Goal: Find specific page/section: Find specific page/section

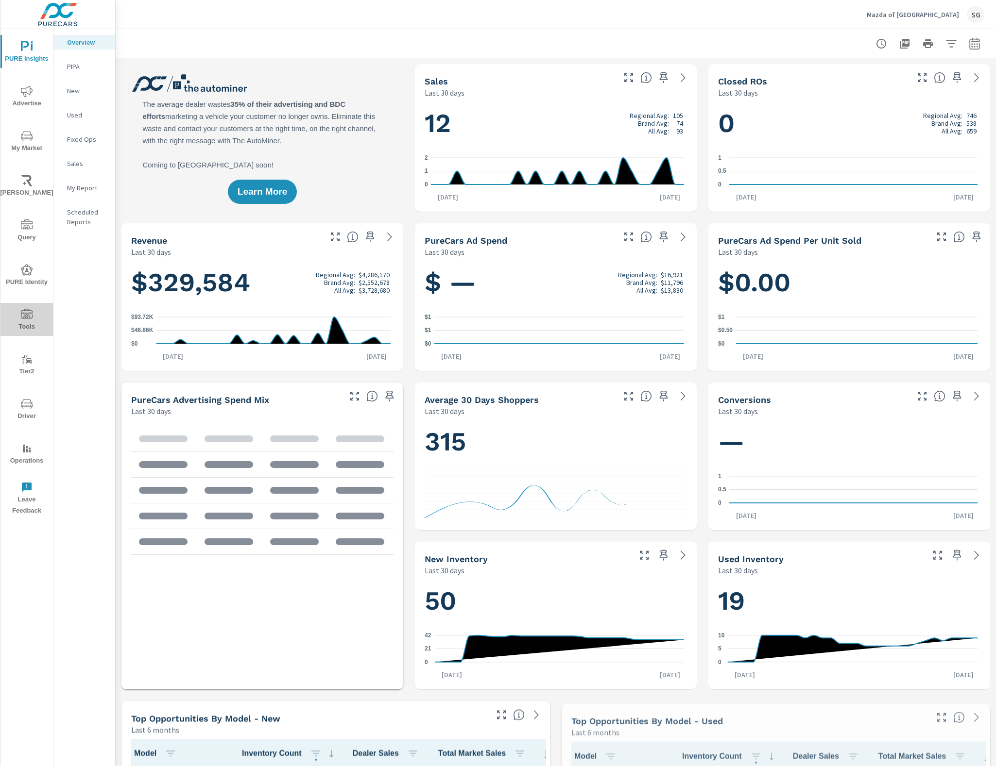
click at [35, 304] on button "Tools" at bounding box center [26, 319] width 52 height 33
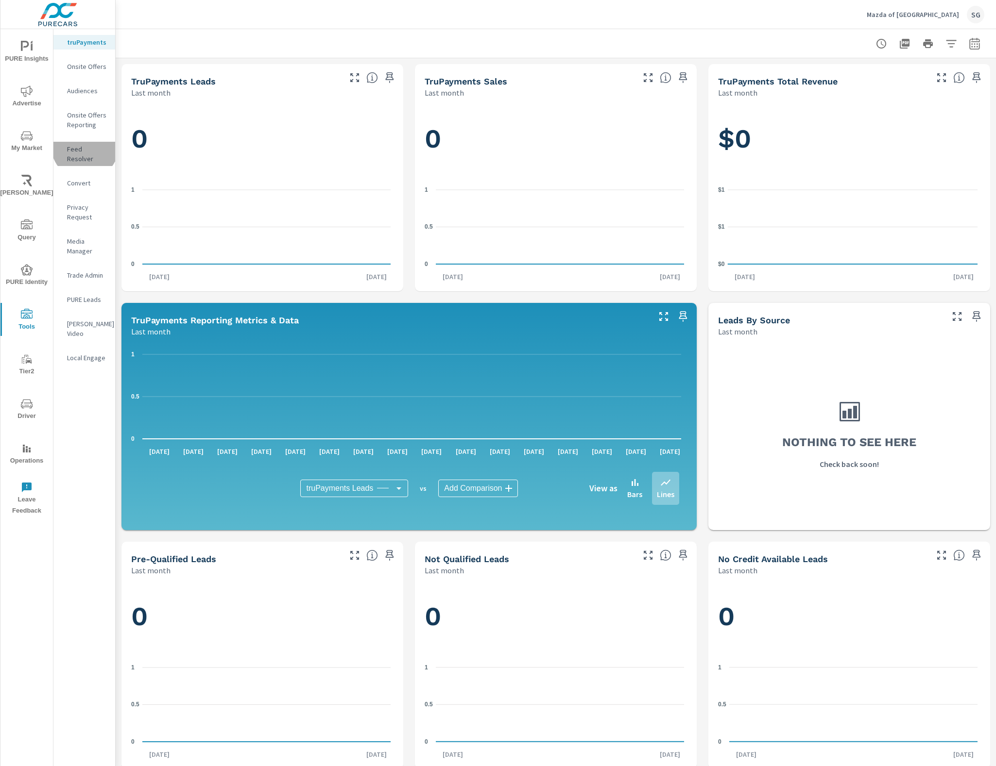
drag, startPoint x: 85, startPoint y: 146, endPoint x: 77, endPoint y: 143, distance: 9.1
click at [85, 146] on p "Feed Resolver" at bounding box center [87, 153] width 40 height 19
